Goal: Task Accomplishment & Management: Manage account settings

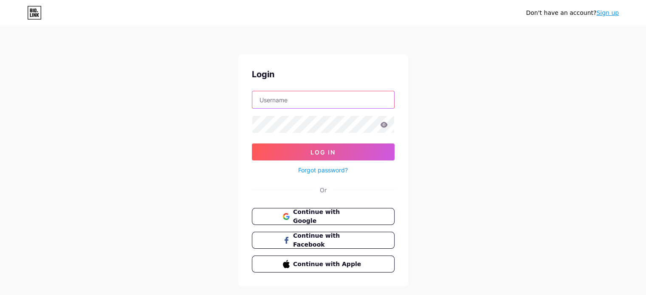
click at [274, 96] on input "text" at bounding box center [323, 99] width 142 height 17
click at [284, 97] on input "text" at bounding box center [323, 99] width 142 height 17
click at [197, 118] on div "Don't have an account? Sign up Login Log In Forgot password? Or Continue with G…" at bounding box center [323, 157] width 646 height 314
click at [319, 172] on link "Forgot password?" at bounding box center [323, 170] width 50 height 9
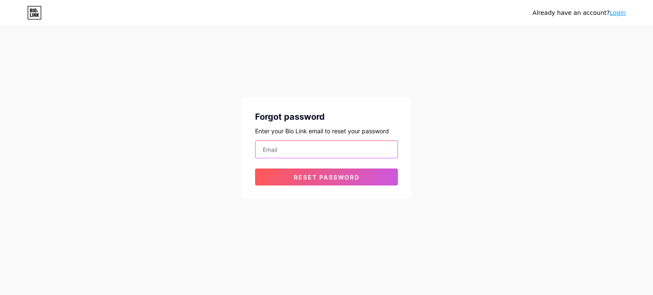
click at [294, 154] on input "email" at bounding box center [326, 149] width 142 height 17
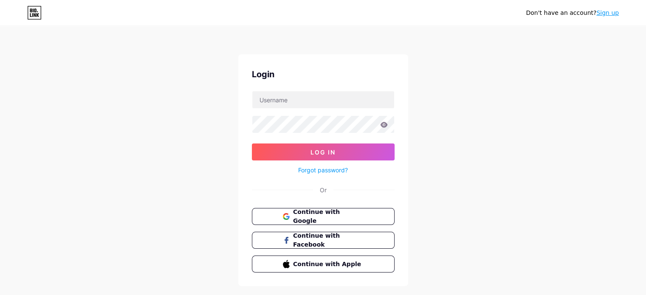
click at [386, 125] on icon at bounding box center [383, 125] width 7 height 6
click at [384, 125] on icon at bounding box center [383, 125] width 7 height 6
click at [384, 122] on icon at bounding box center [383, 125] width 7 height 6
click at [224, 124] on div "Don't have an account? Sign up Login Log In Forgot password? Or Continue with G…" at bounding box center [323, 157] width 646 height 314
click at [259, 97] on input "text" at bounding box center [323, 99] width 142 height 17
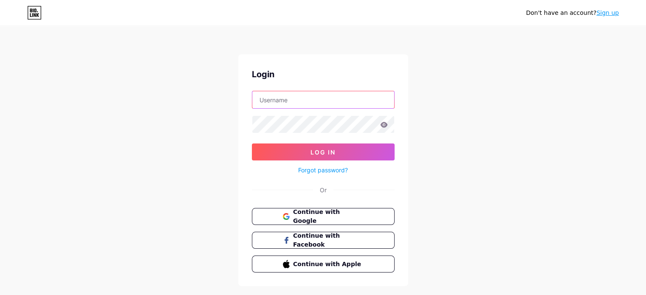
paste input "[EMAIL_ADDRESS][DOMAIN_NAME]"
type input "[EMAIL_ADDRESS][DOMAIN_NAME]"
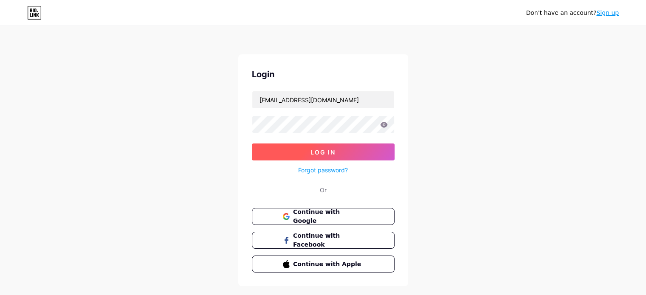
click at [257, 147] on button "Log In" at bounding box center [323, 152] width 143 height 17
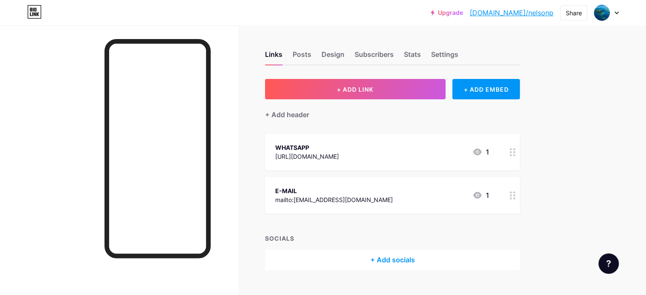
click at [623, 11] on div "Upgrade [DOMAIN_NAME]/[PERSON_NAME]... [DOMAIN_NAME]/nelsonp Share Switch accou…" at bounding box center [323, 12] width 646 height 15
click at [613, 11] on div at bounding box center [606, 12] width 25 height 15
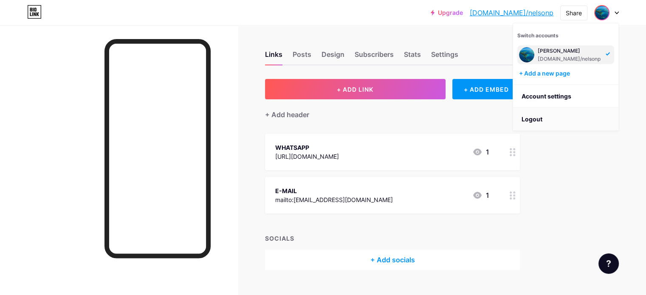
click at [551, 119] on li "Logout" at bounding box center [565, 119] width 105 height 23
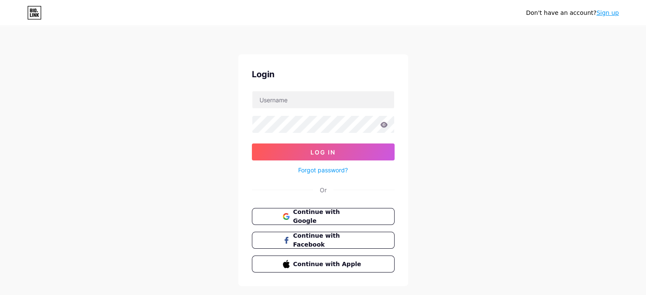
click at [317, 169] on link "Forgot password?" at bounding box center [323, 170] width 50 height 9
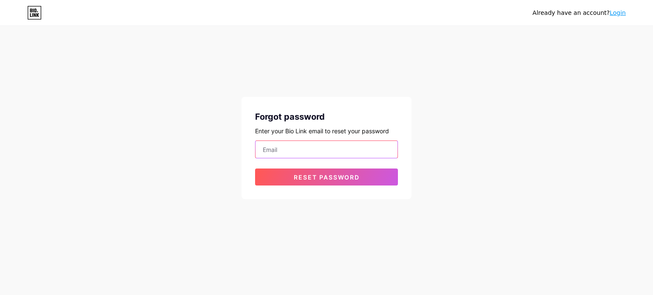
click at [272, 151] on input "email" at bounding box center [326, 149] width 142 height 17
click at [292, 146] on input "email" at bounding box center [326, 149] width 142 height 17
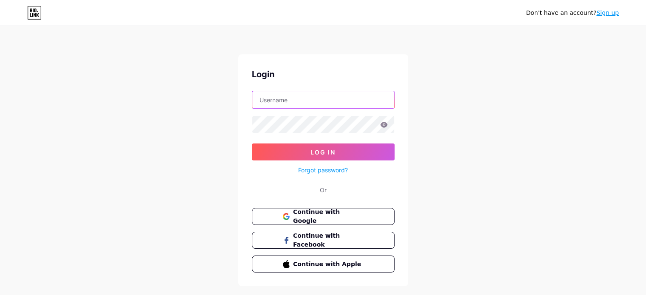
click at [297, 99] on input "text" at bounding box center [323, 99] width 142 height 17
type input "[EMAIL_ADDRESS][DOMAIN_NAME]"
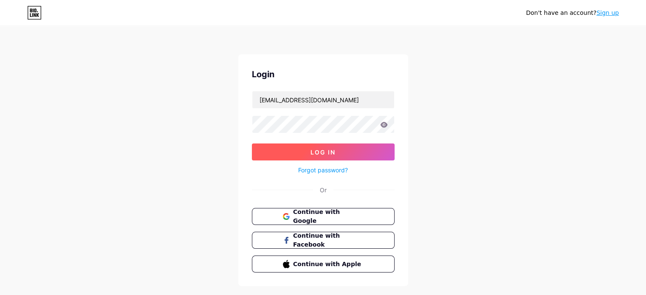
click at [351, 145] on button "Log In" at bounding box center [323, 152] width 143 height 17
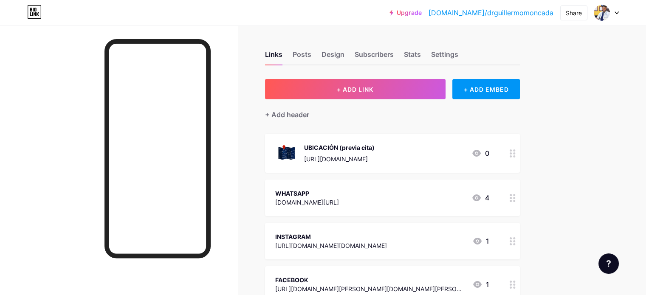
click at [616, 11] on icon at bounding box center [617, 12] width 4 height 3
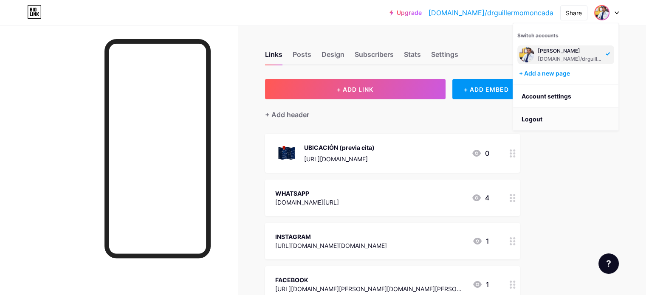
click at [556, 118] on li "Logout" at bounding box center [565, 119] width 105 height 23
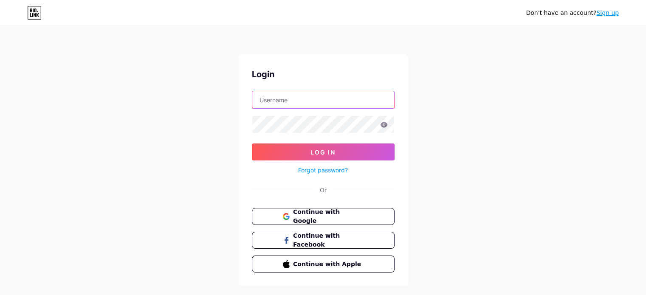
click at [314, 93] on input "text" at bounding box center [323, 99] width 142 height 17
type input "[EMAIL_ADDRESS][DOMAIN_NAME]"
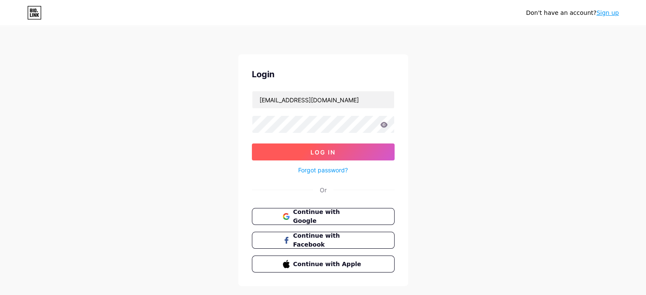
click at [336, 151] on button "Log In" at bounding box center [323, 152] width 143 height 17
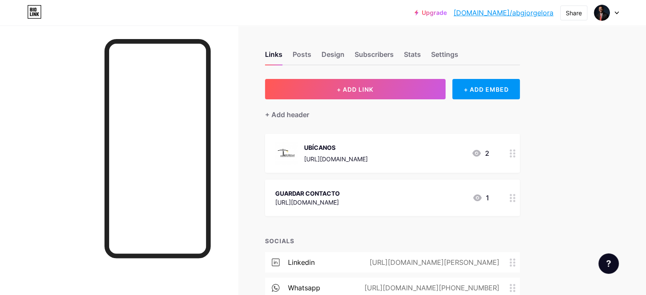
click at [613, 13] on div at bounding box center [606, 12] width 25 height 15
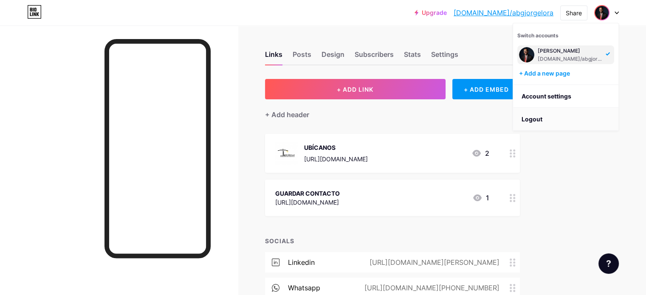
click at [548, 117] on li "Logout" at bounding box center [565, 119] width 105 height 23
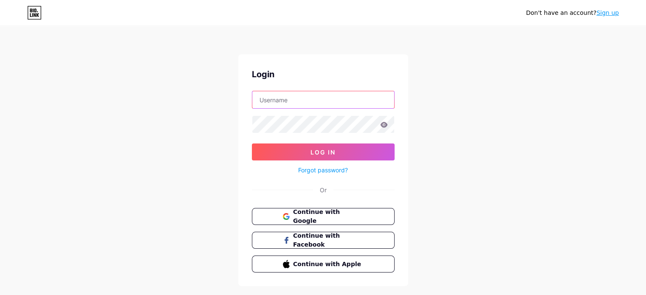
click at [299, 103] on input "text" at bounding box center [323, 99] width 142 height 17
type input "[EMAIL_ADDRESS][DOMAIN_NAME]"
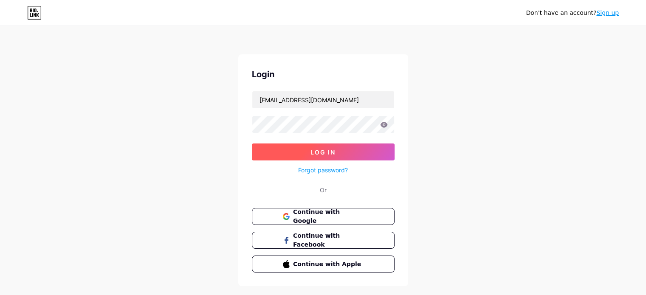
click at [328, 155] on span "Log In" at bounding box center [323, 152] width 25 height 7
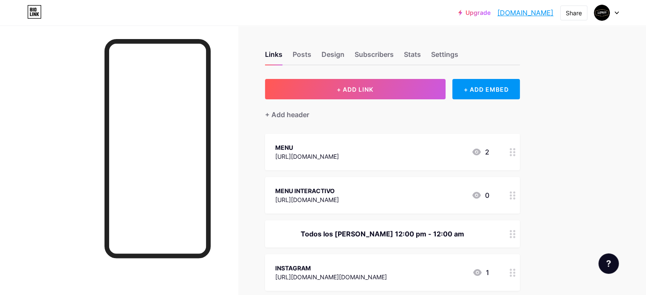
click at [614, 13] on div at bounding box center [606, 12] width 25 height 15
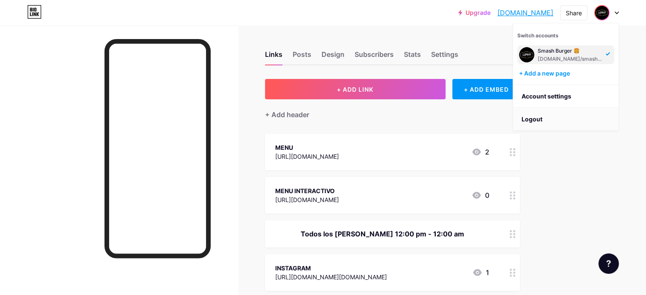
click at [540, 126] on li "Logout" at bounding box center [565, 119] width 105 height 23
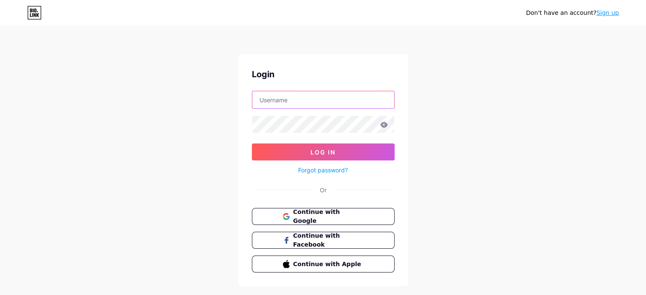
click at [307, 97] on input "text" at bounding box center [323, 99] width 142 height 17
type input "[EMAIL_ADDRESS][DOMAIN_NAME]"
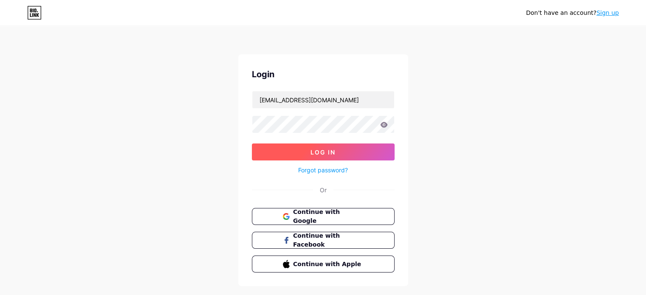
click at [306, 151] on button "Log In" at bounding box center [323, 152] width 143 height 17
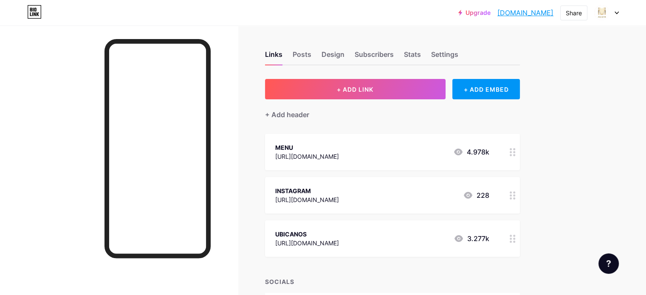
click at [613, 13] on div at bounding box center [606, 12] width 25 height 15
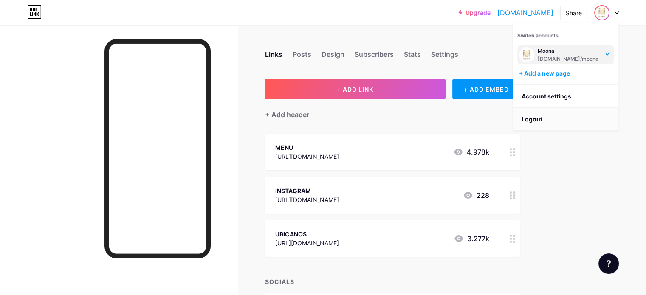
click at [534, 119] on li "Logout" at bounding box center [565, 119] width 105 height 23
